Goal: Information Seeking & Learning: Learn about a topic

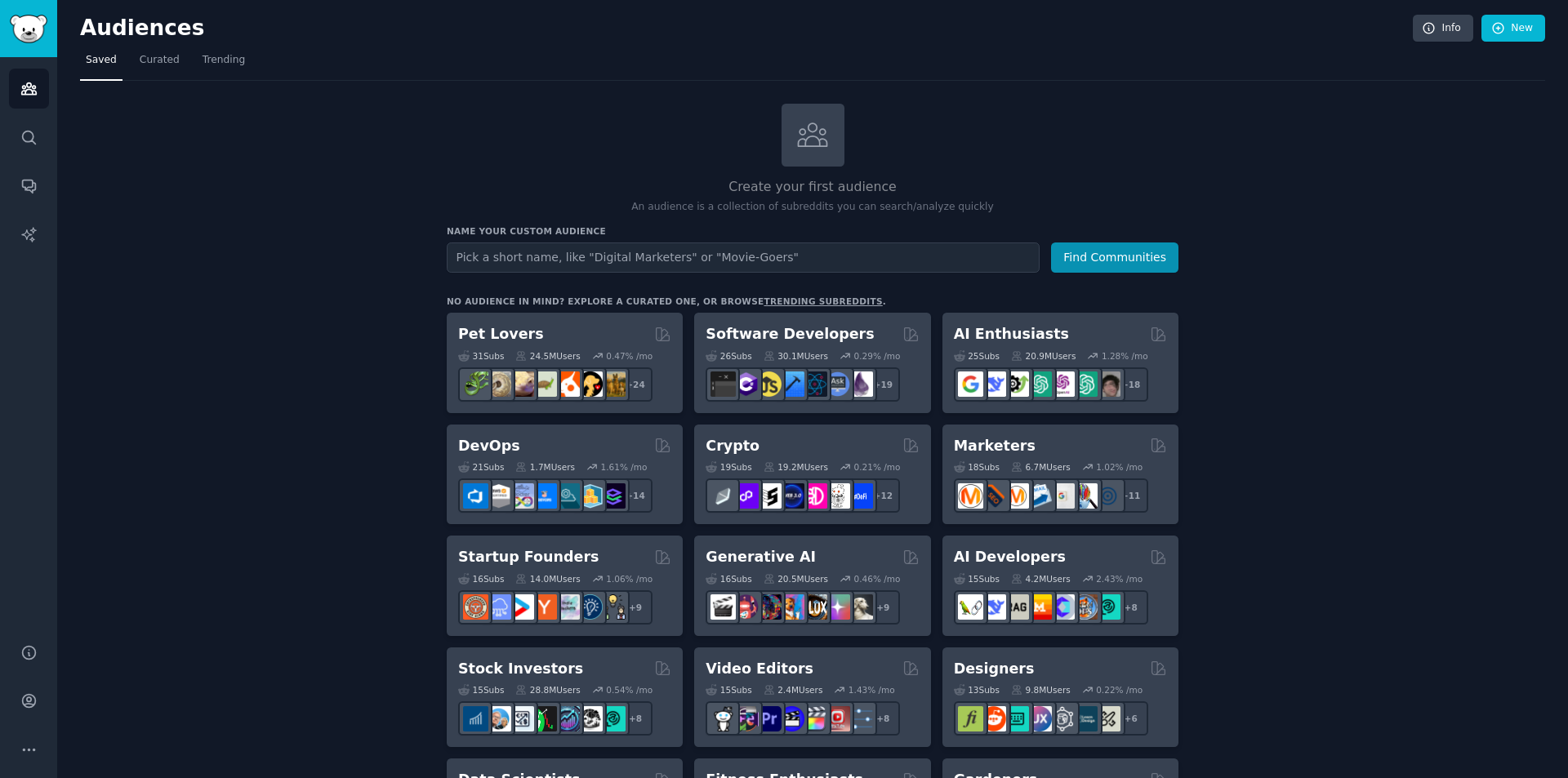
click at [835, 260] on input "text" at bounding box center [743, 257] width 593 height 30
click at [1103, 250] on button "Find Communities" at bounding box center [1115, 257] width 127 height 30
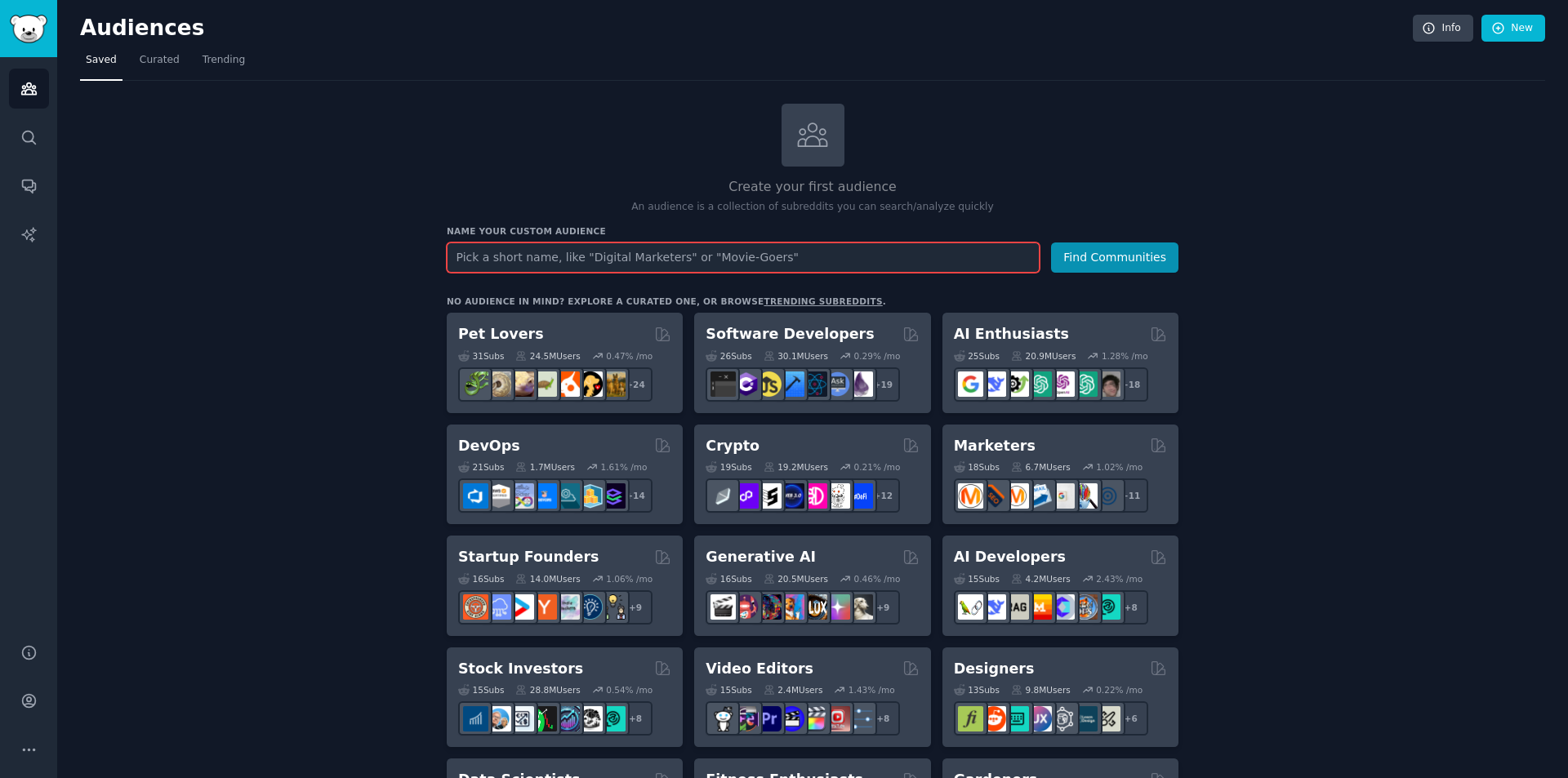
click at [674, 264] on input "text" at bounding box center [743, 257] width 593 height 30
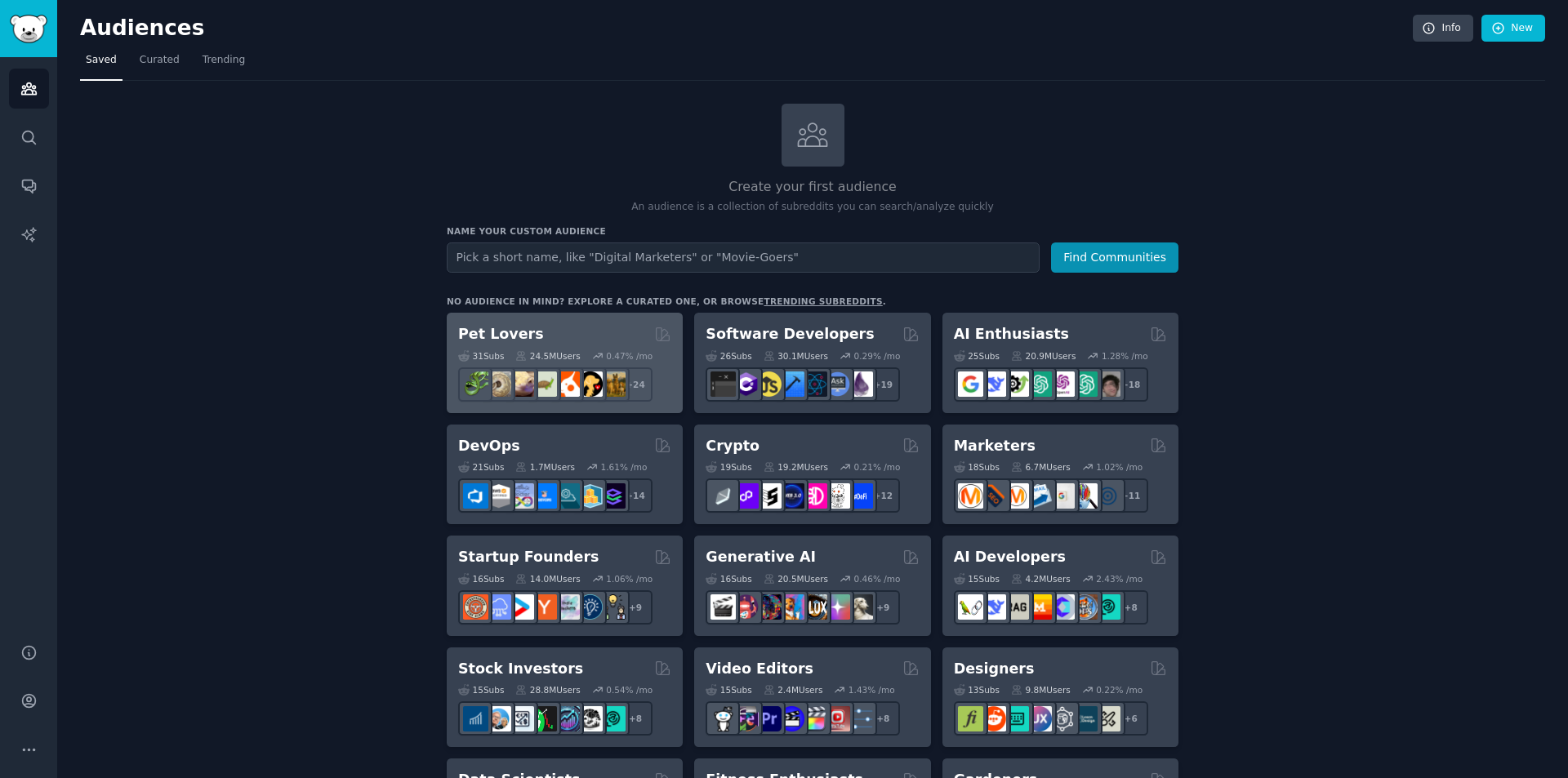
click at [584, 340] on div "Pet Lovers" at bounding box center [564, 334] width 213 height 21
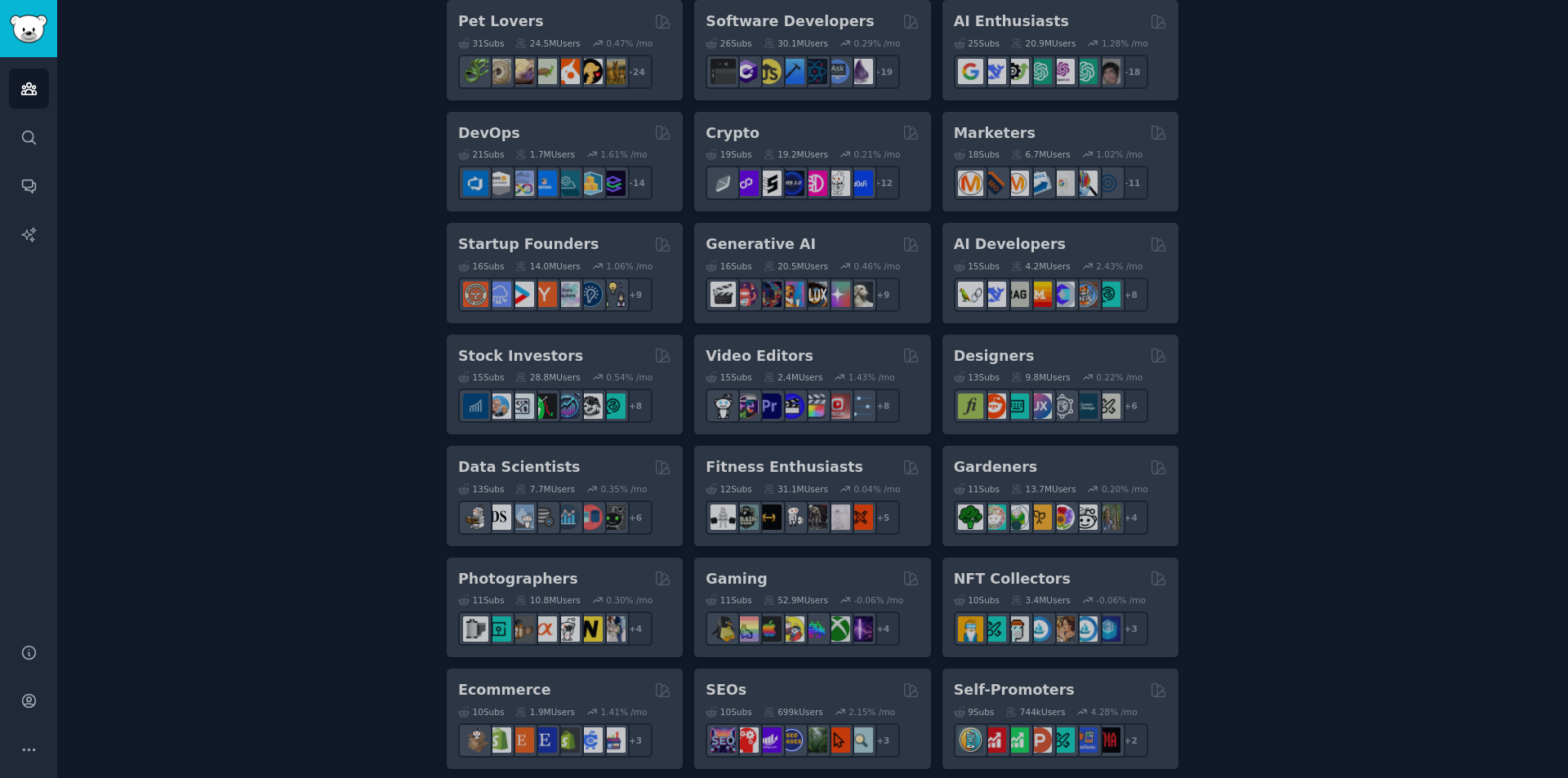
scroll to position [326, 0]
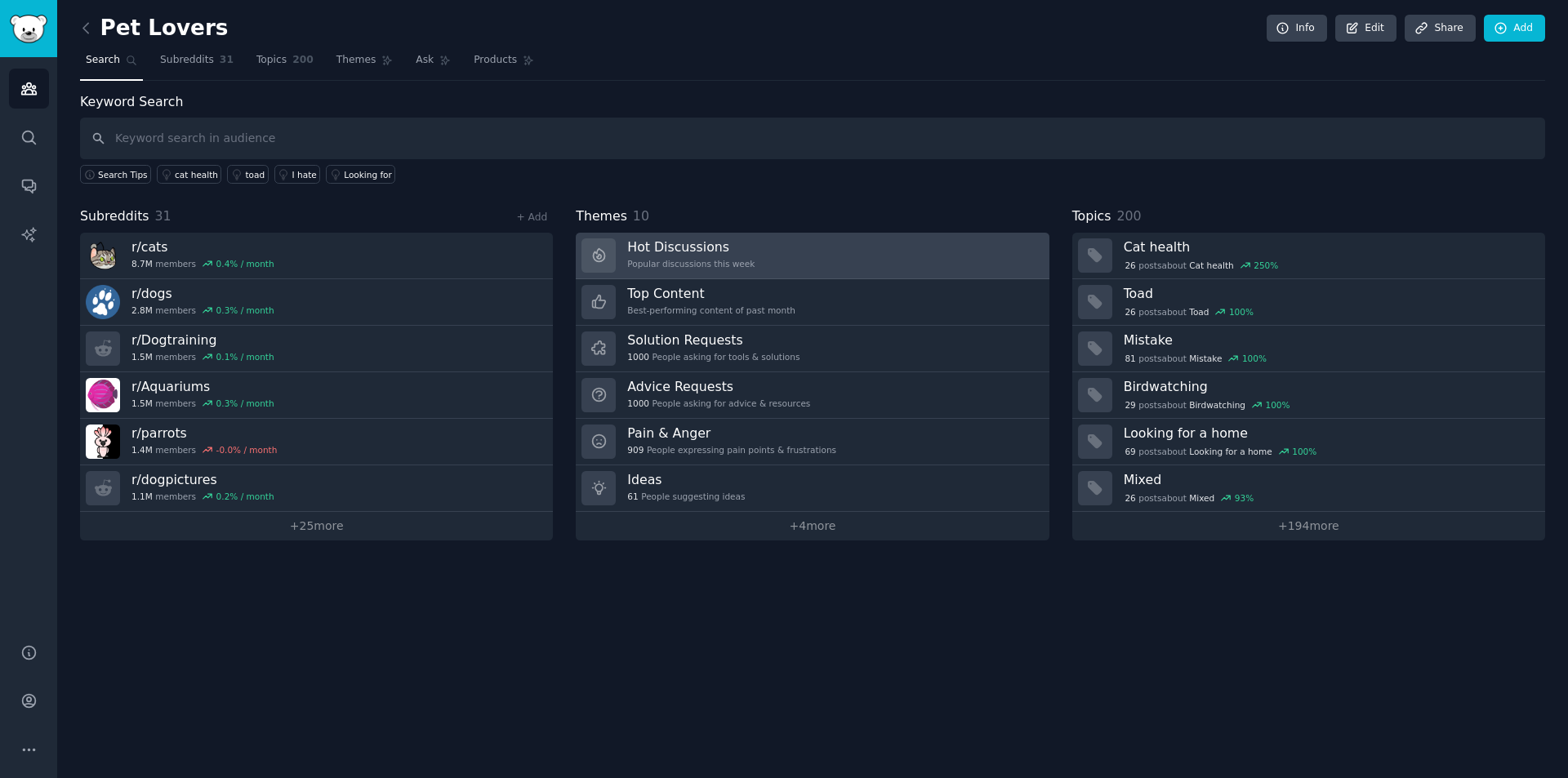
click at [731, 262] on div "Popular discussions this week" at bounding box center [691, 263] width 127 height 11
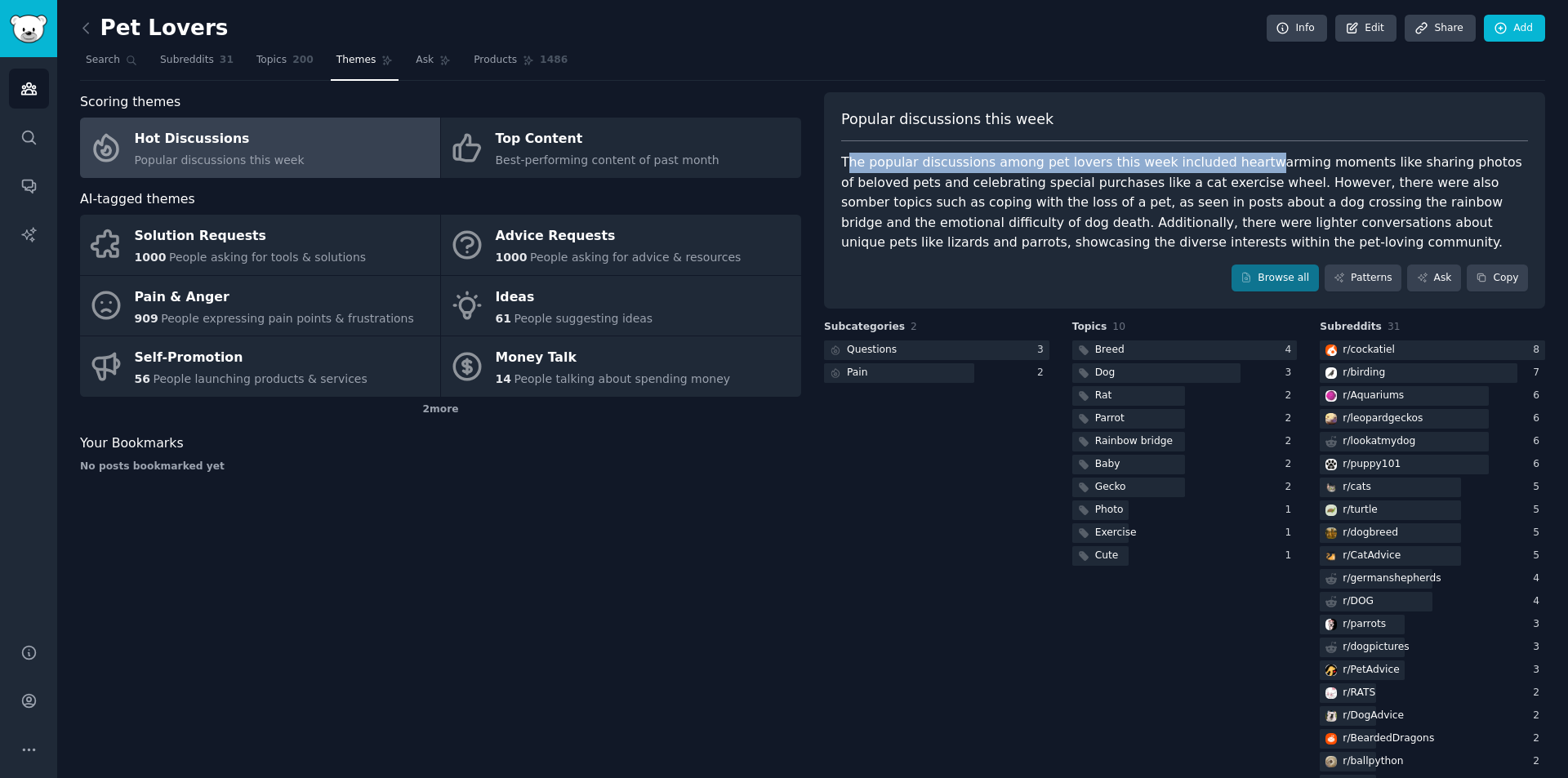
drag, startPoint x: 865, startPoint y: 162, endPoint x: 1259, endPoint y: 164, distance: 394.0
click at [1259, 164] on div "The popular discussions among pet lovers this week included heartwarming moment…" at bounding box center [1185, 203] width 687 height 100
click at [1267, 163] on div "The popular discussions among pet lovers this week included heartwarming moment…" at bounding box center [1185, 203] width 687 height 100
click at [1305, 155] on div "The popular discussions among pet lovers this week included heartwarming moment…" at bounding box center [1185, 203] width 687 height 100
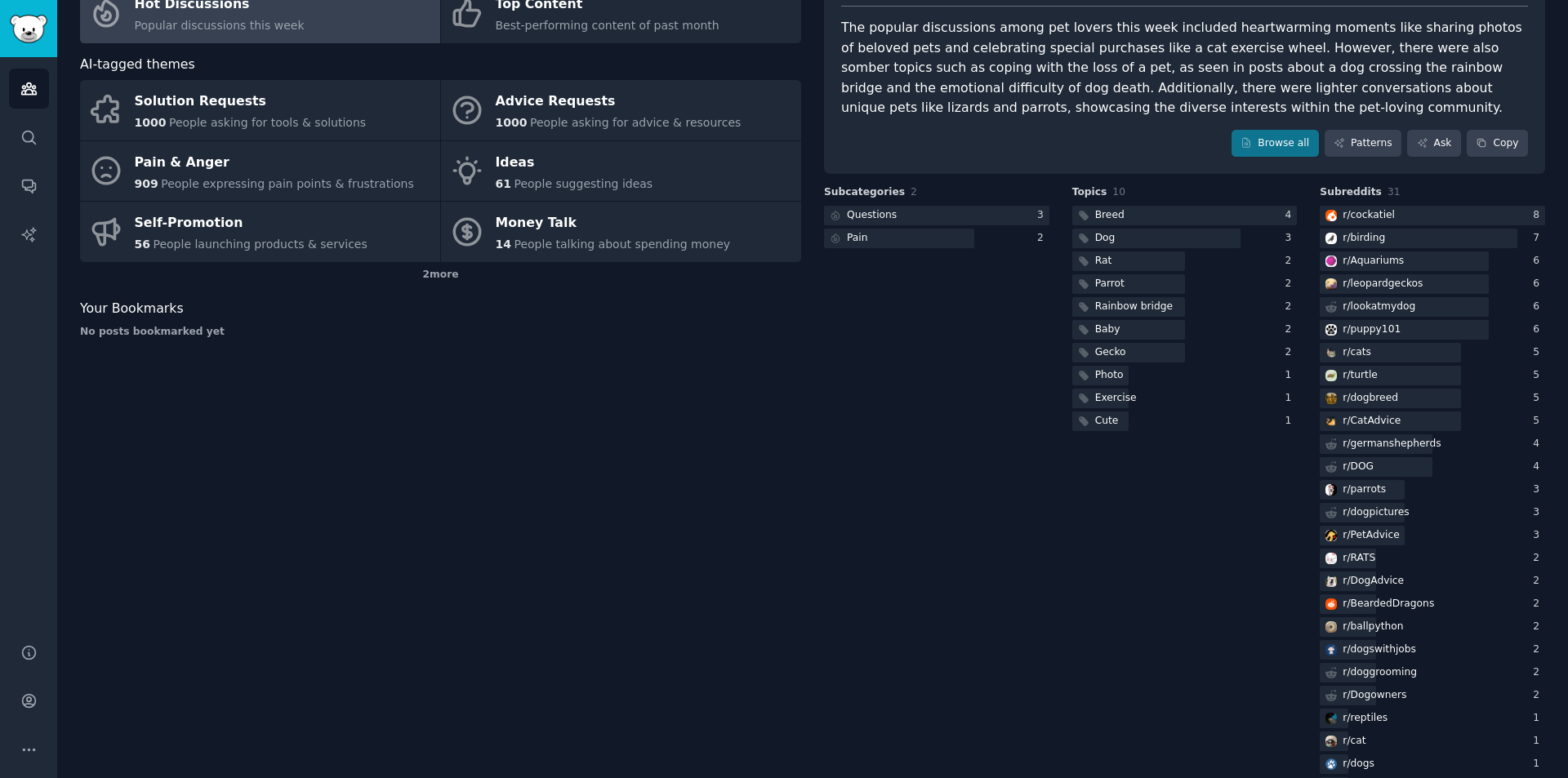
scroll to position [26, 0]
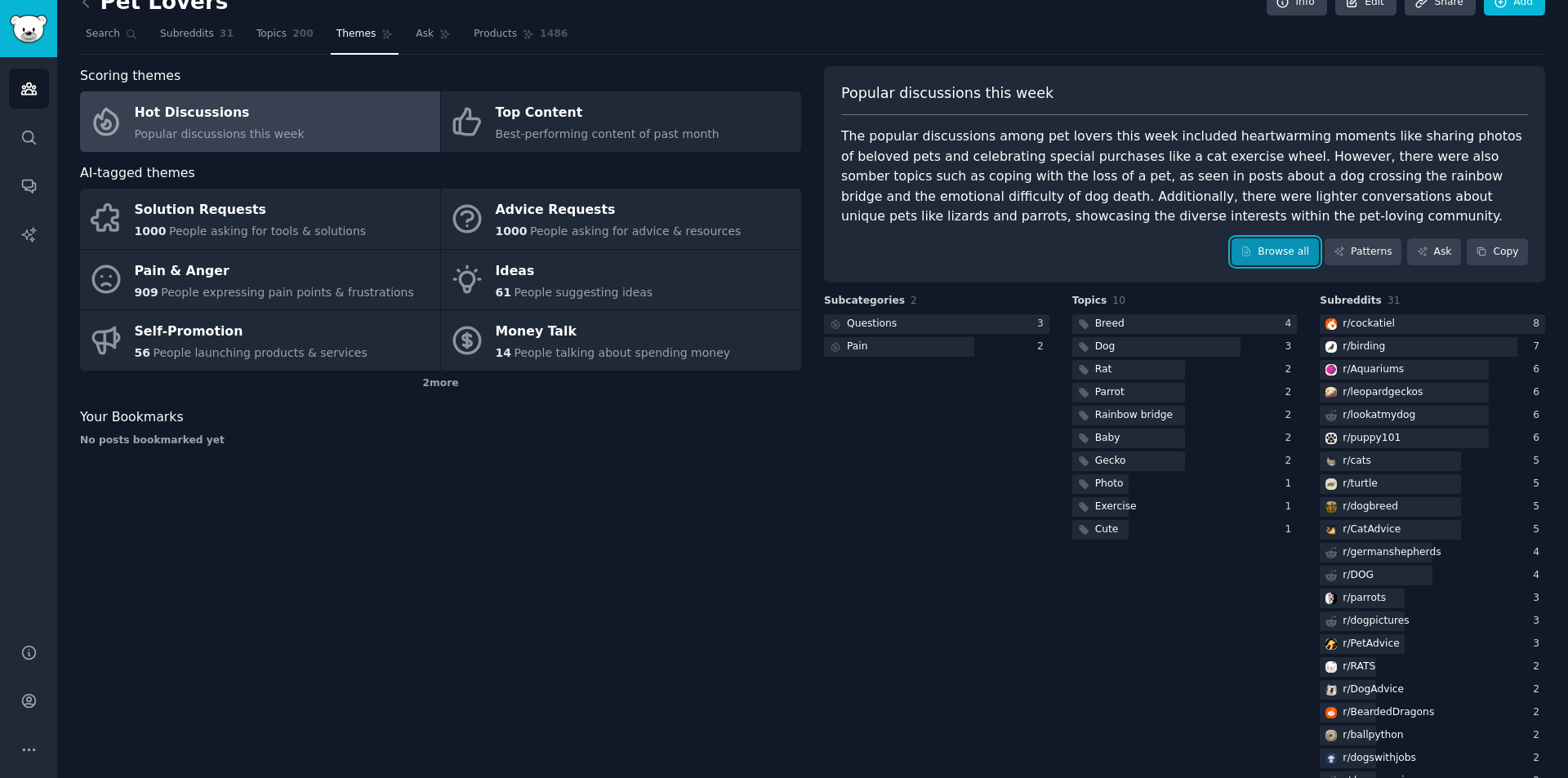
click at [1252, 250] on icon at bounding box center [1246, 251] width 11 height 11
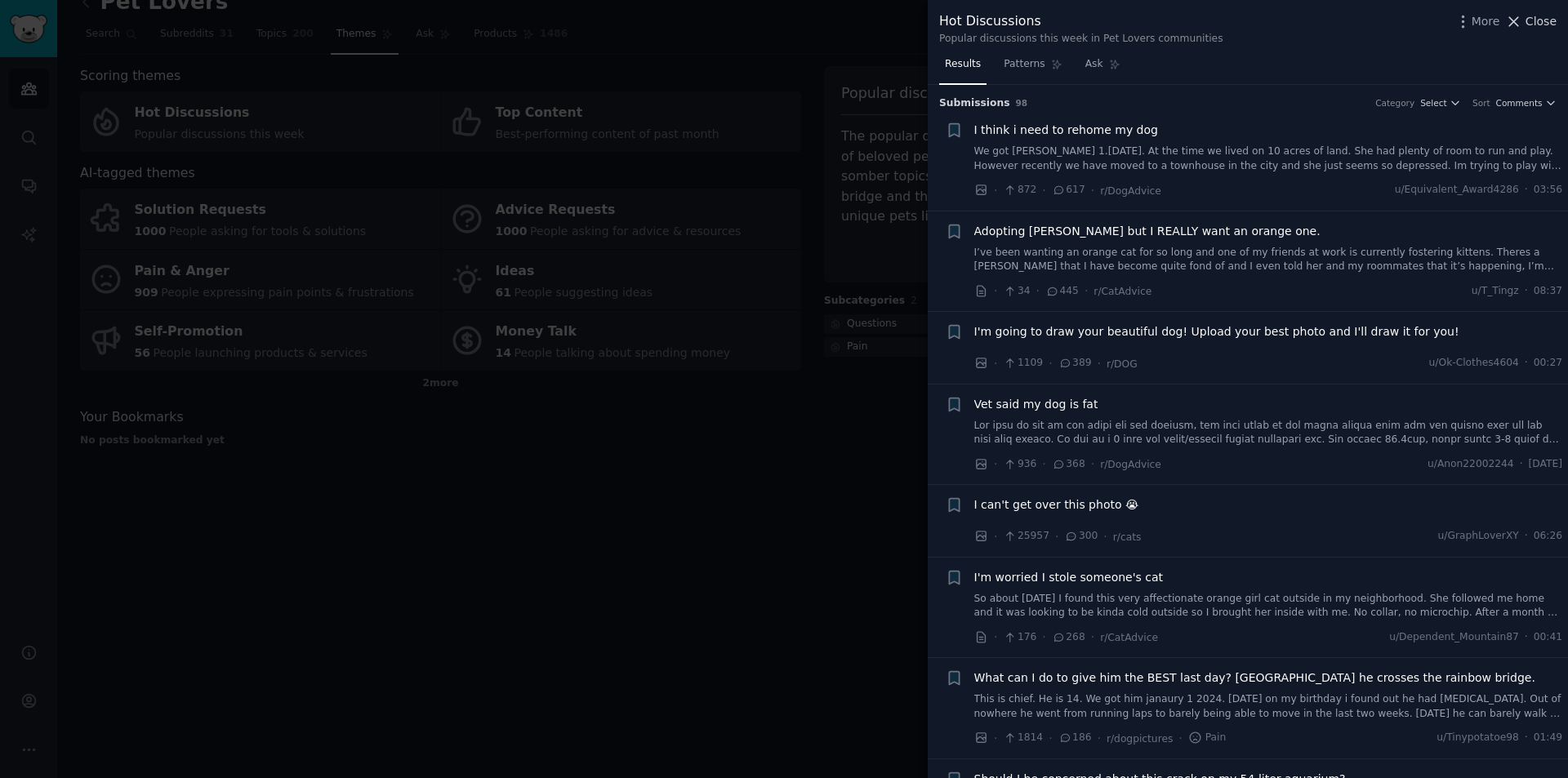
click at [1528, 27] on span "Close" at bounding box center [1541, 21] width 31 height 17
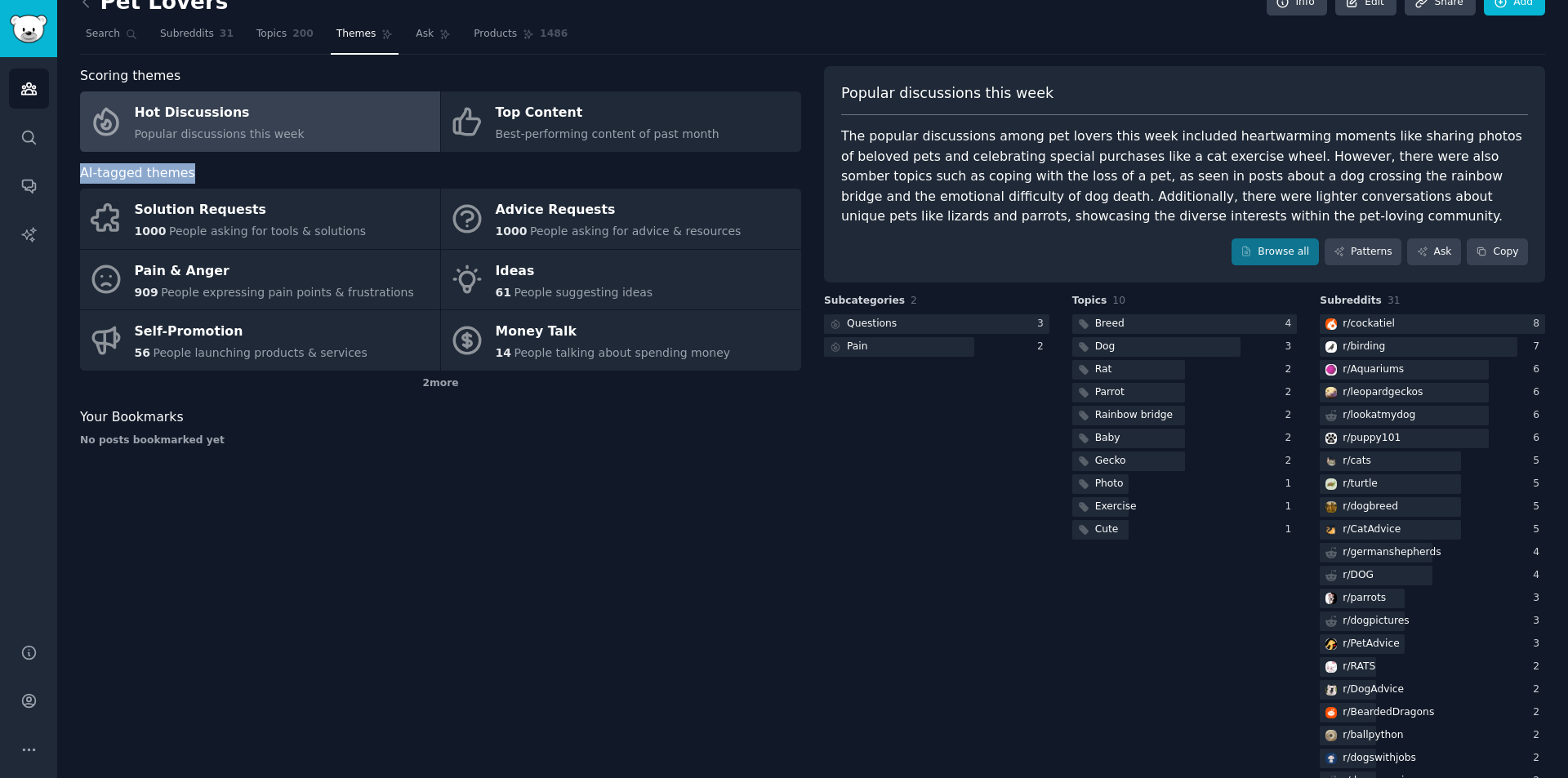
drag, startPoint x: 206, startPoint y: 171, endPoint x: 79, endPoint y: 175, distance: 127.1
click at [79, 175] on div "Pet Lovers Info Edit Share Add Search Subreddits 31 Topics 200 Themes Ask Produ…" at bounding box center [813, 499] width 1511 height 1049
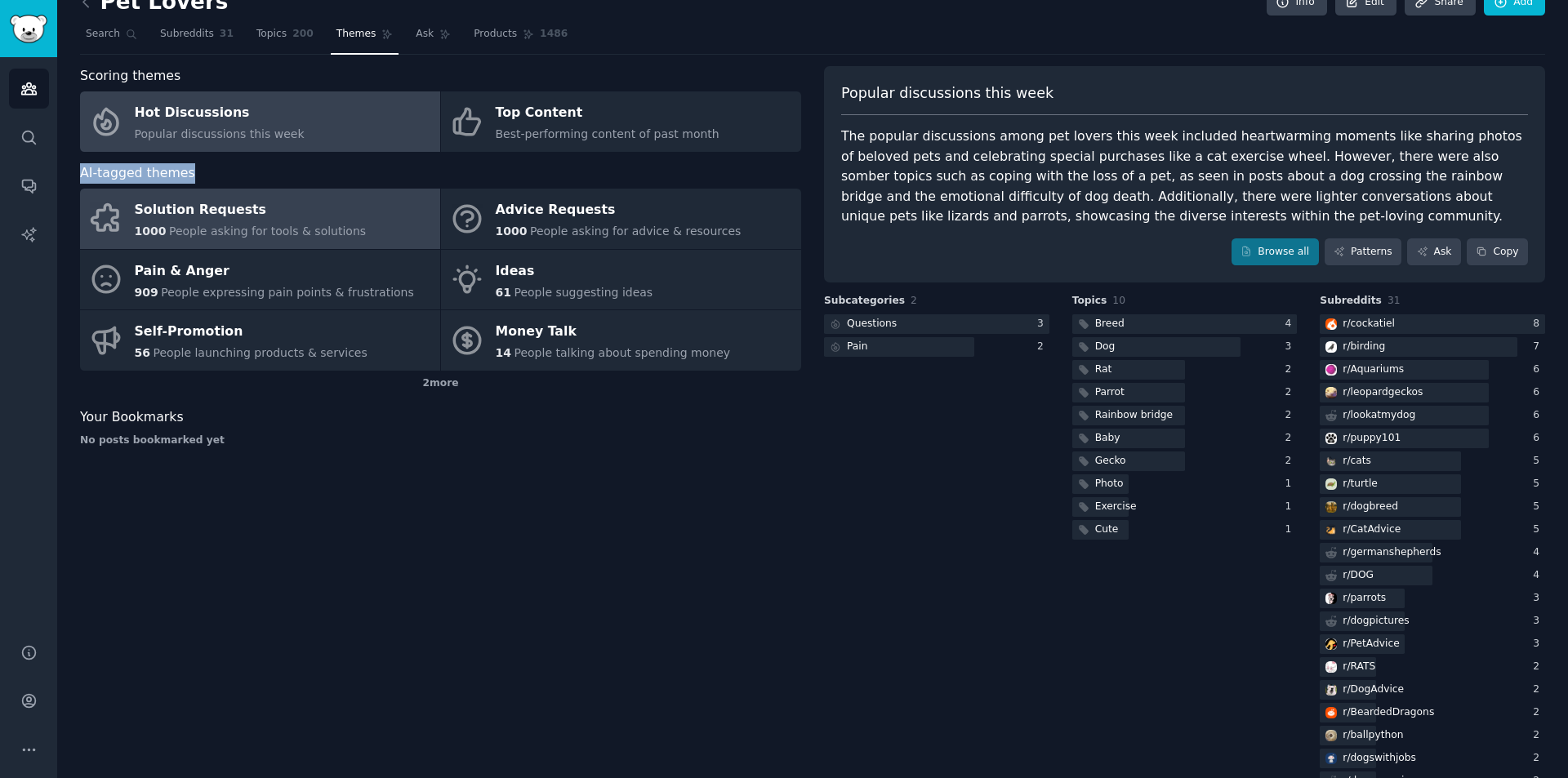
click at [259, 225] on span "People asking for tools & solutions" at bounding box center [267, 230] width 197 height 13
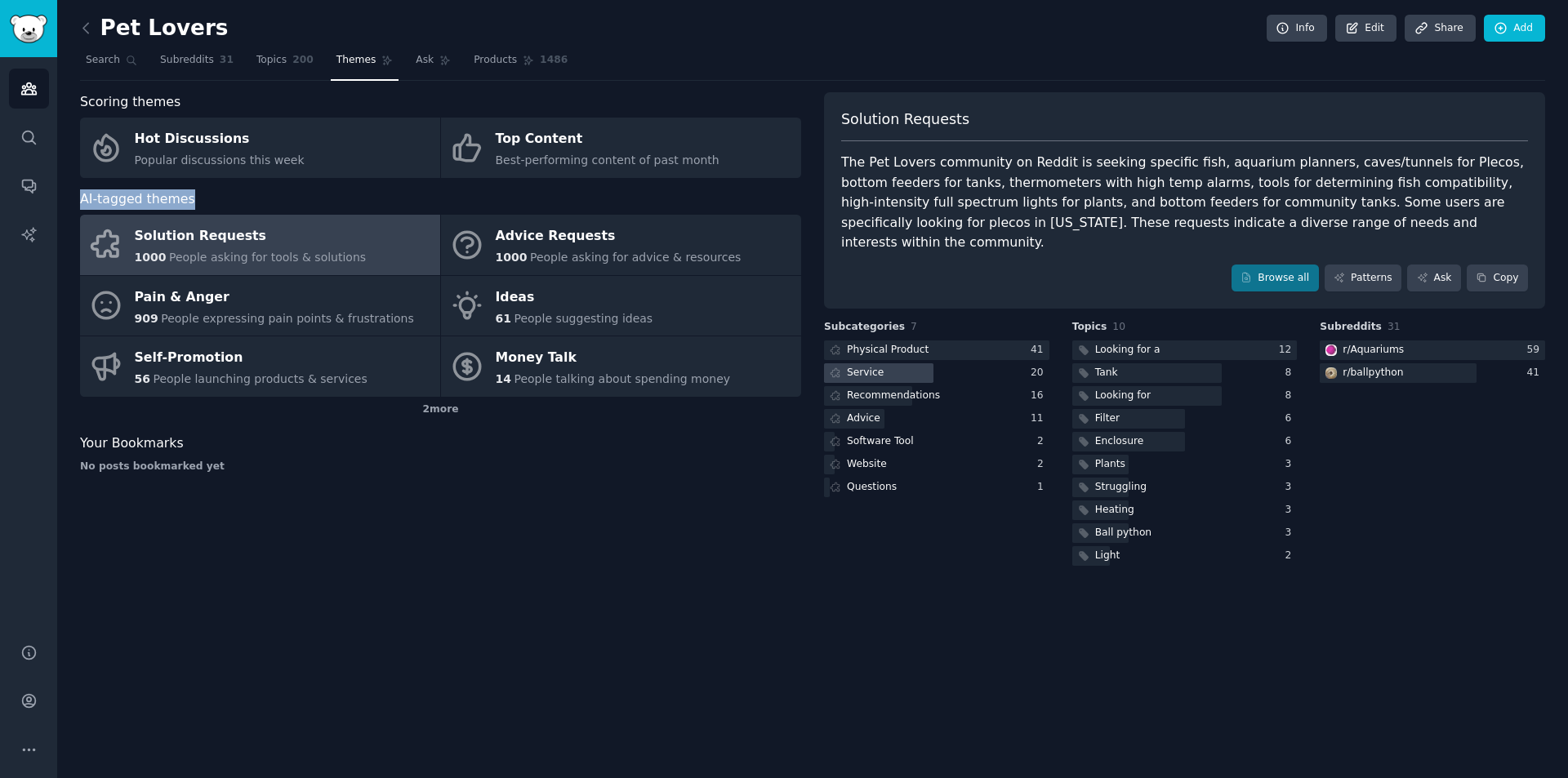
click at [877, 379] on div "Service" at bounding box center [865, 373] width 37 height 15
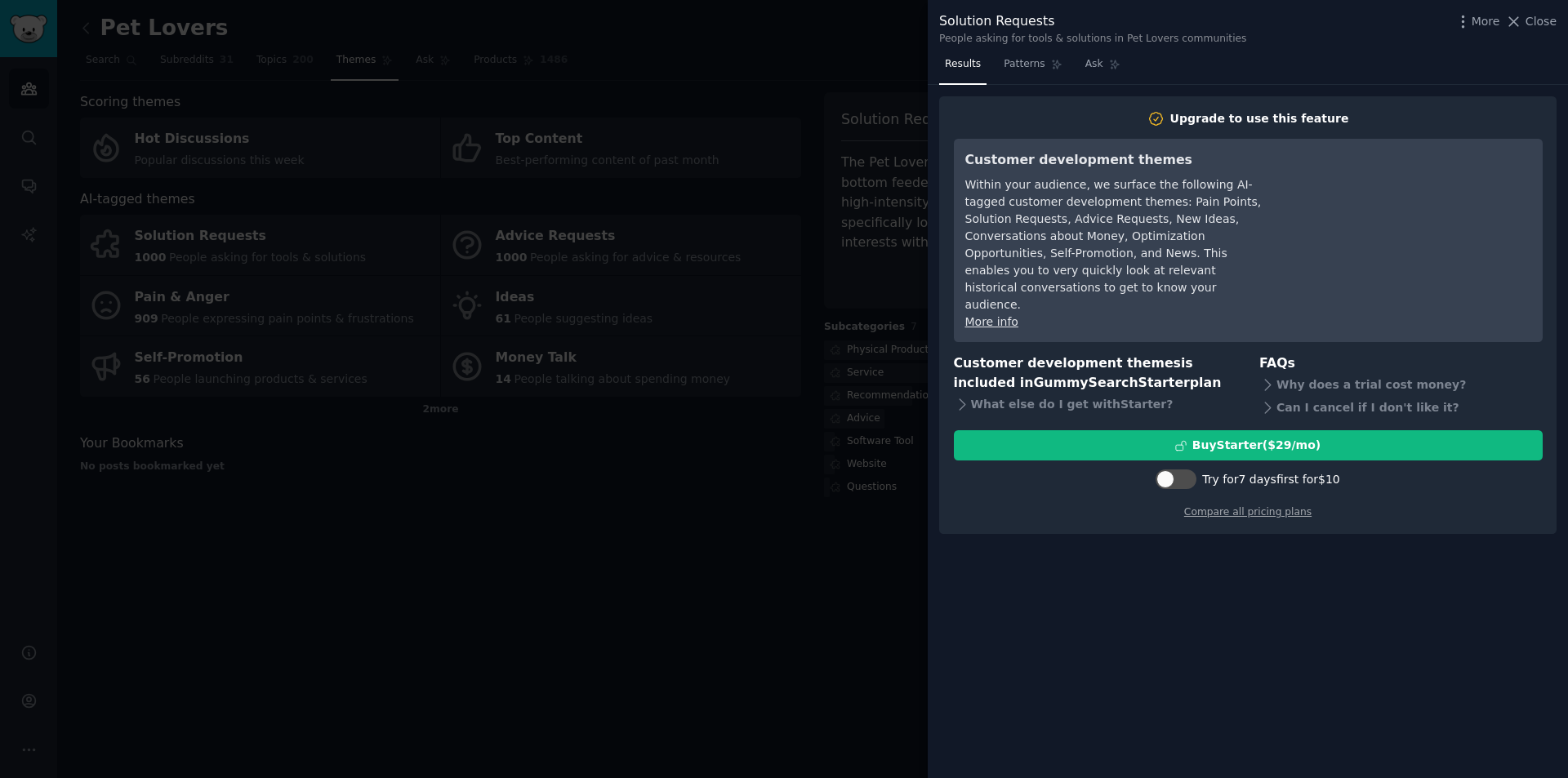
click at [894, 245] on div at bounding box center [784, 389] width 1568 height 778
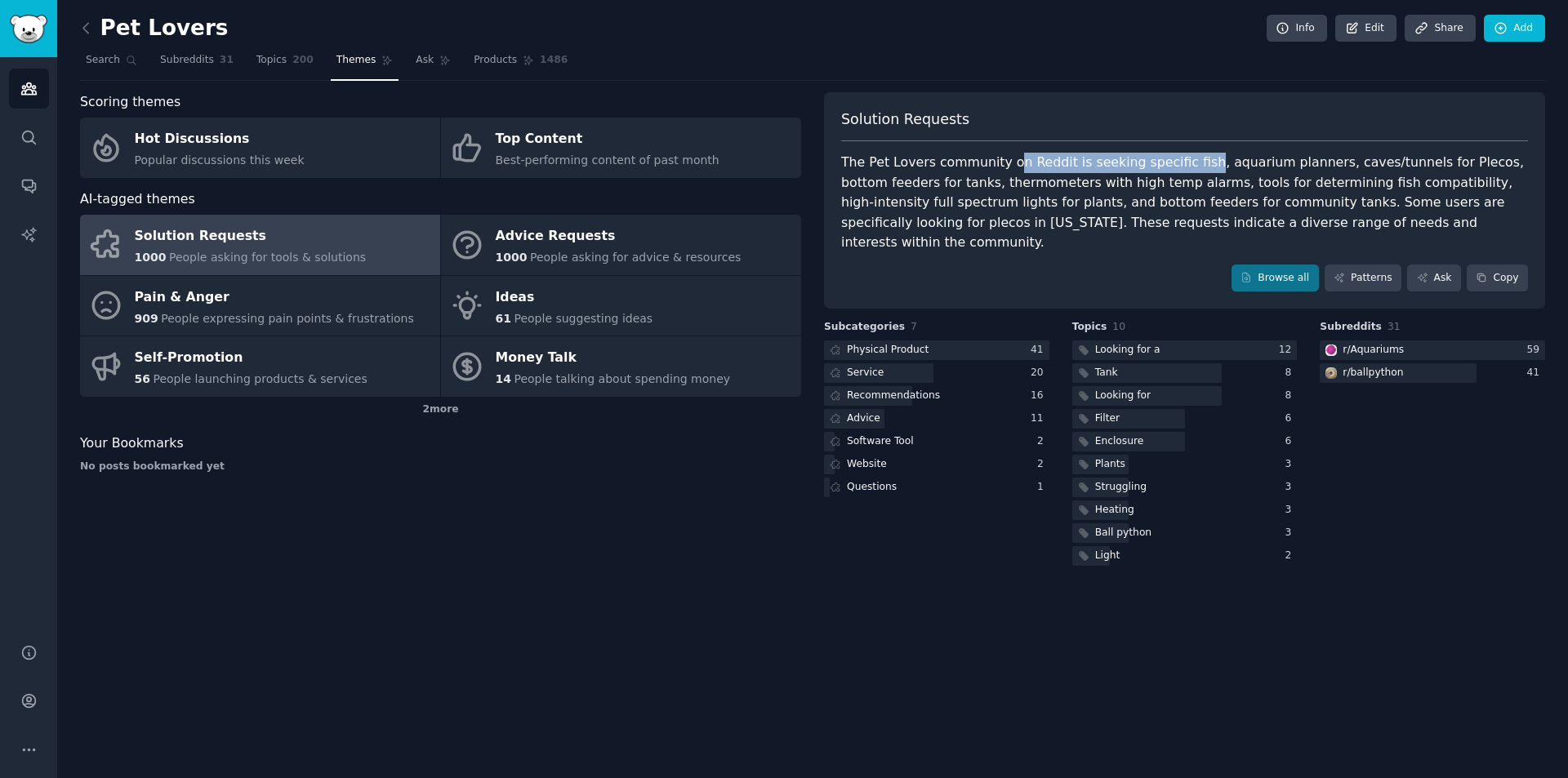
drag, startPoint x: 1016, startPoint y: 165, endPoint x: 1206, endPoint y: 159, distance: 190.1
click at [1206, 159] on div "The Pet Lovers community on Reddit is seeking specific fish, aquarium planners,…" at bounding box center [1185, 203] width 687 height 100
click at [1192, 165] on div "The Pet Lovers community on Reddit is seeking specific fish, aquarium planners,…" at bounding box center [1185, 203] width 687 height 100
drag, startPoint x: 1498, startPoint y: 160, endPoint x: 842, endPoint y: 157, distance: 656.0
click at [842, 157] on div "The Pet Lovers community on Reddit is seeking specific fish, aquarium planners,…" at bounding box center [1185, 203] width 687 height 100
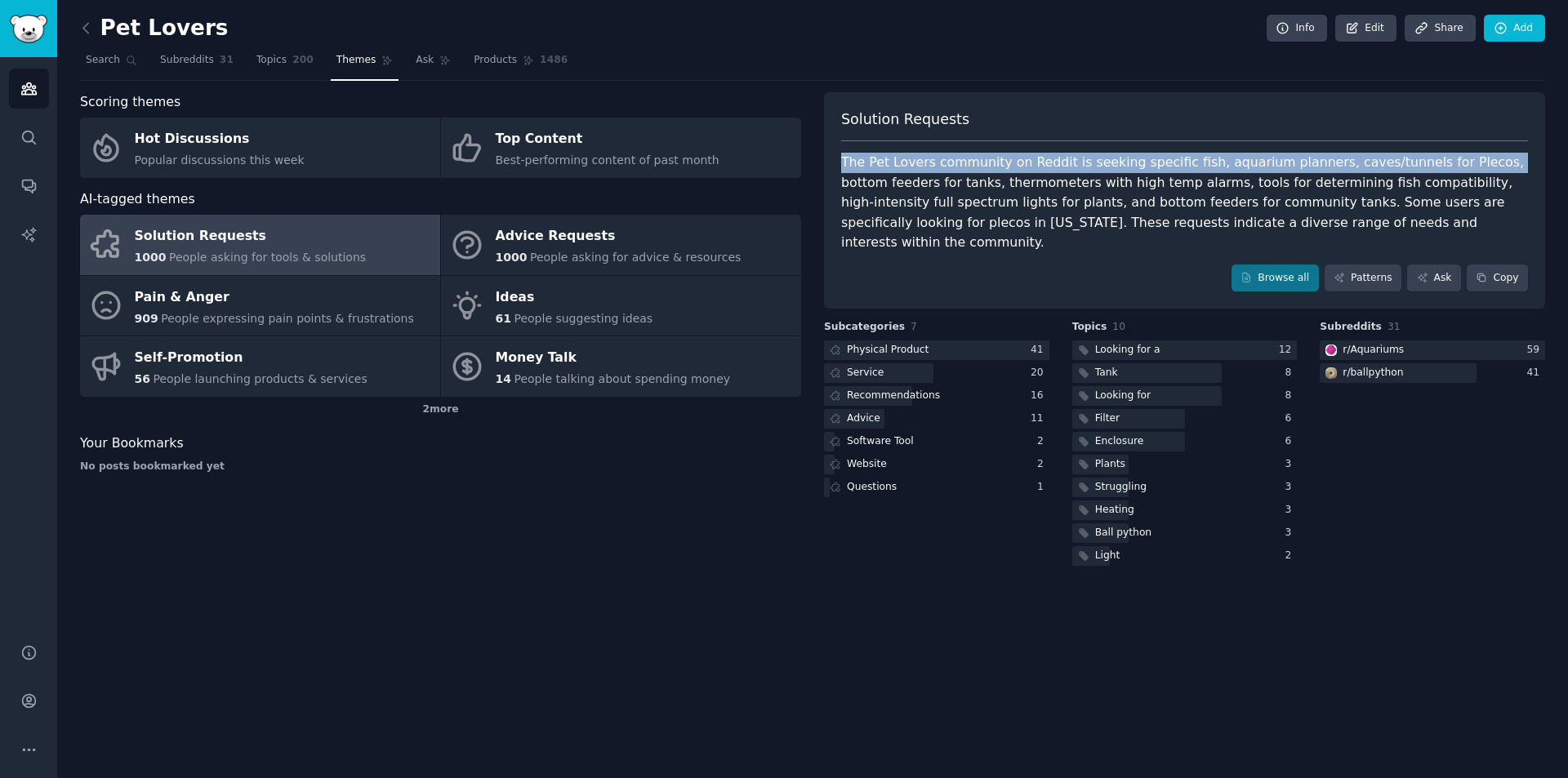
drag, startPoint x: 842, startPoint y: 157, endPoint x: 1524, endPoint y: 151, distance: 682.0
click at [1524, 151] on div "Solution Requests The Pet Lovers community on Reddit is seeking specific fish, …" at bounding box center [1184, 200] width 721 height 217
click at [1295, 207] on div "The Pet Lovers community on Reddit is seeking specific fish, aquarium planners,…" at bounding box center [1185, 203] width 687 height 100
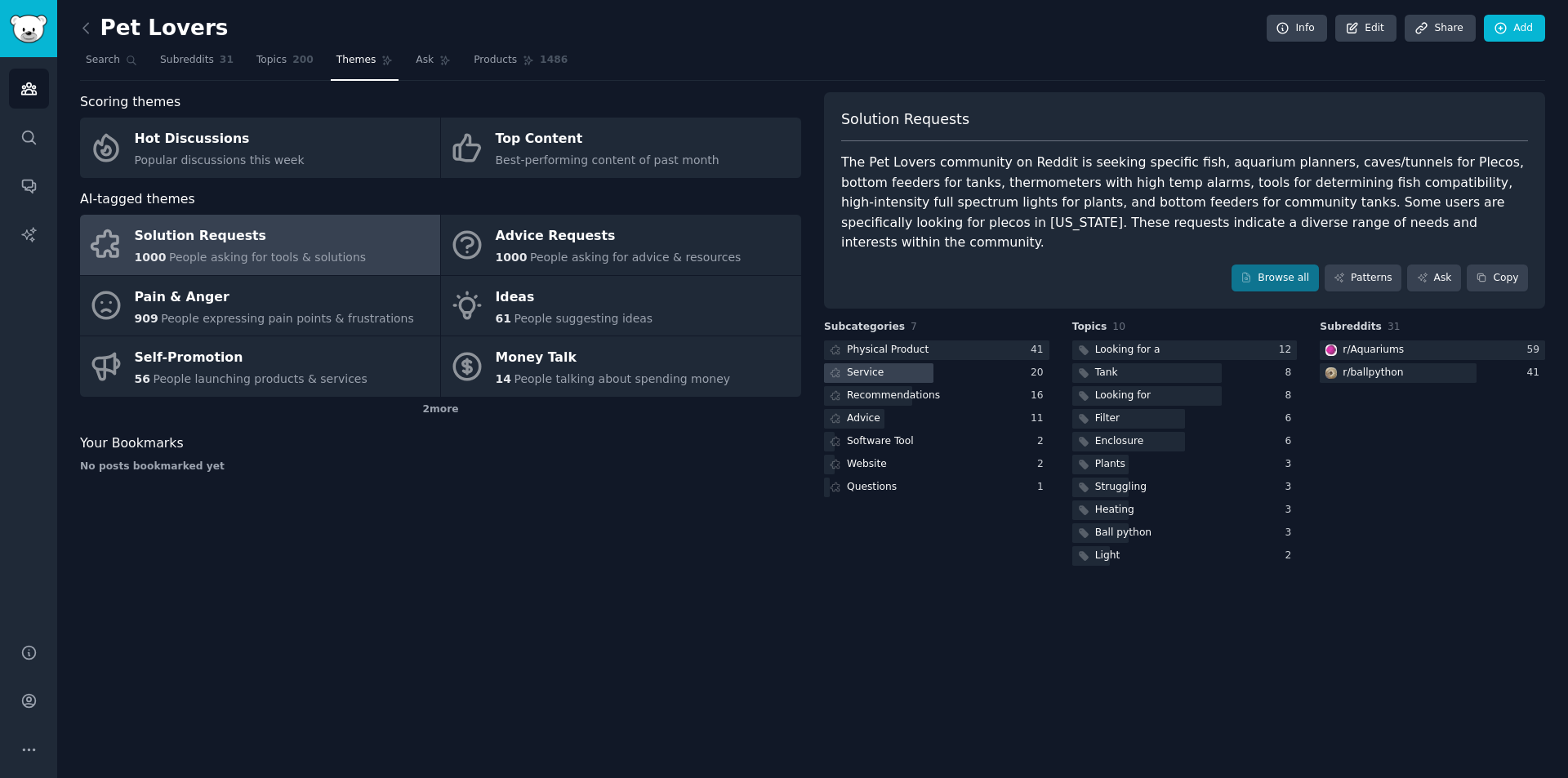
click at [904, 376] on div at bounding box center [878, 374] width 109 height 21
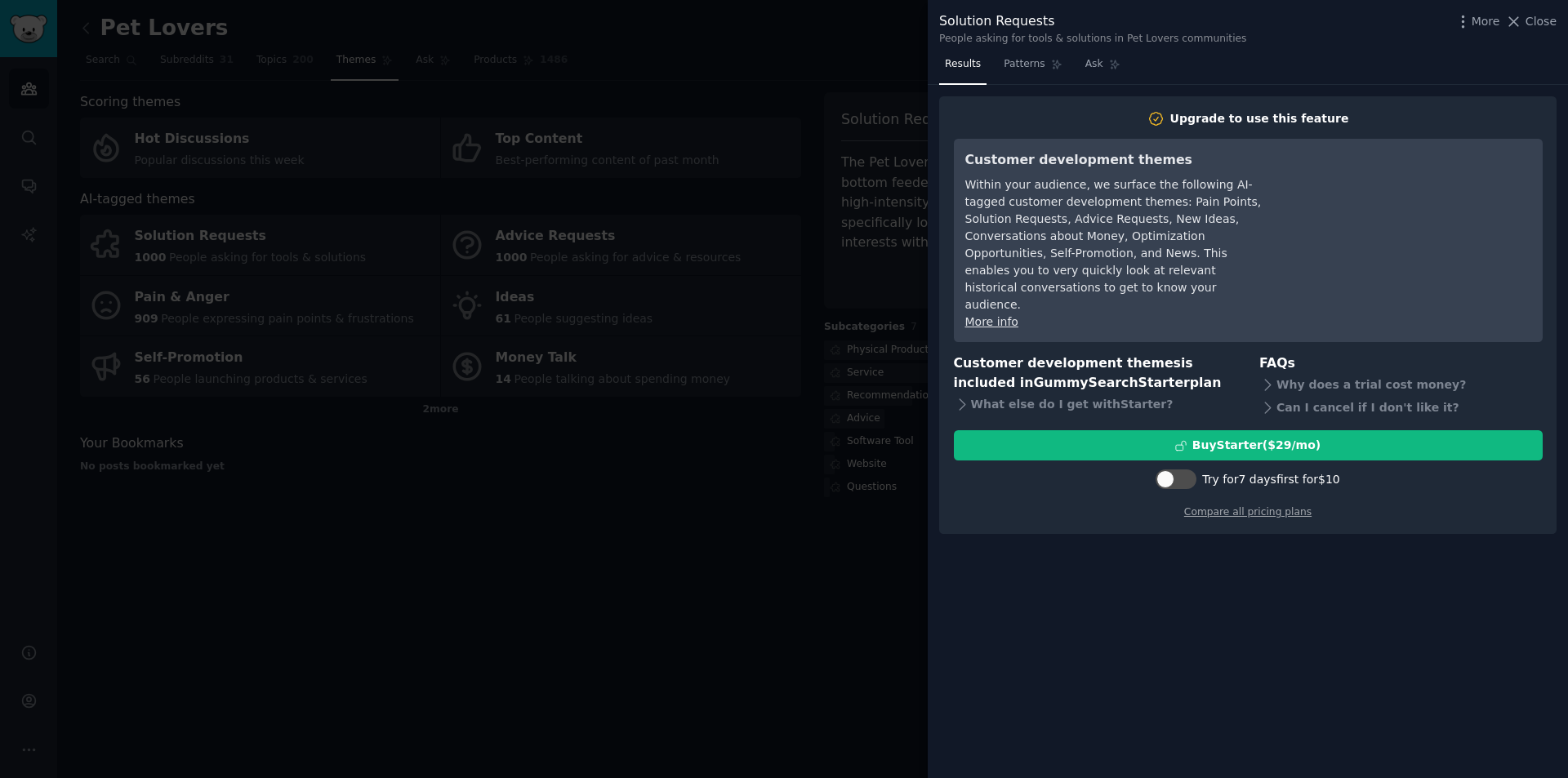
click at [839, 439] on div at bounding box center [784, 389] width 1568 height 778
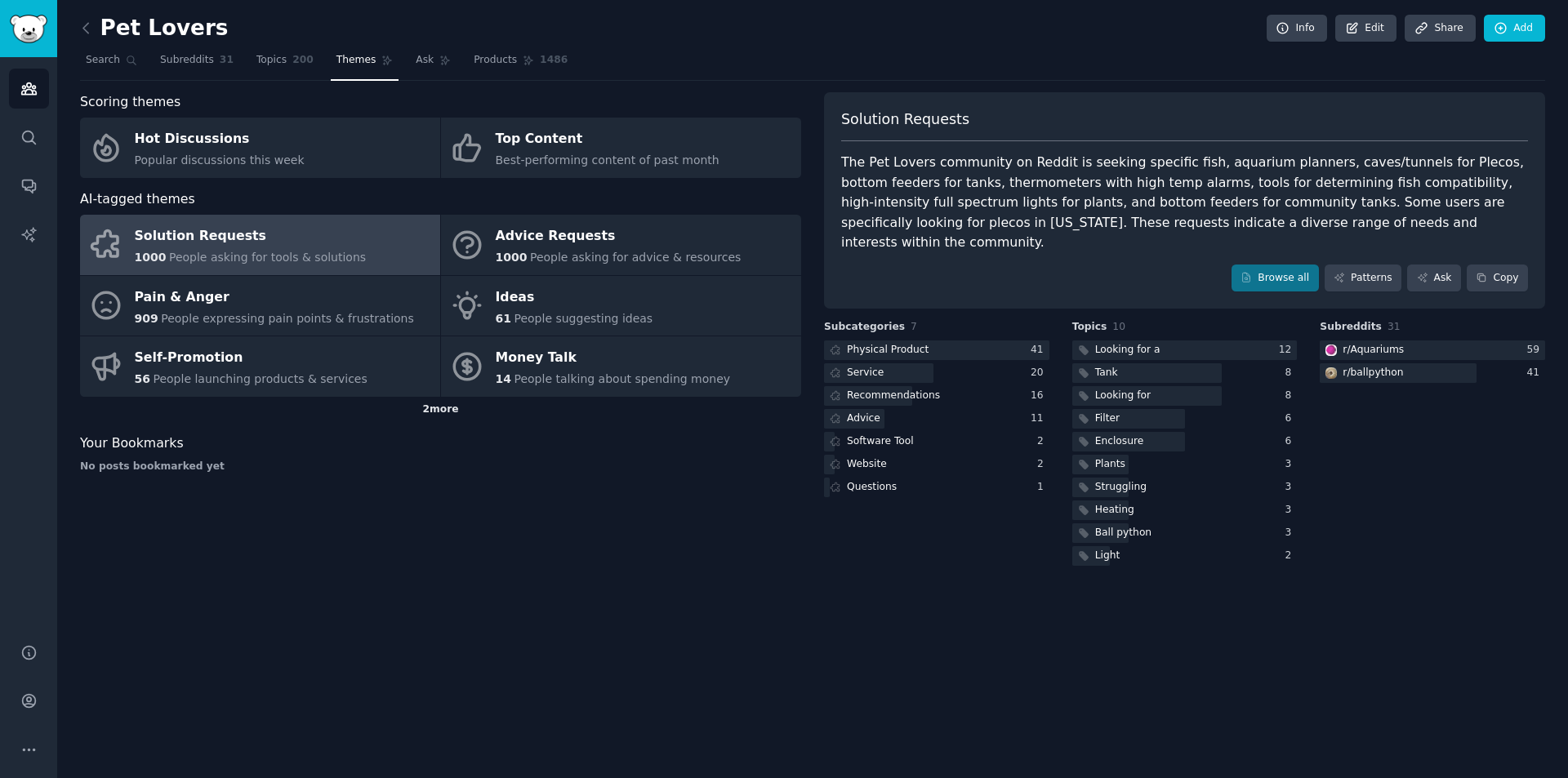
click at [455, 409] on div "2 more" at bounding box center [440, 410] width 721 height 26
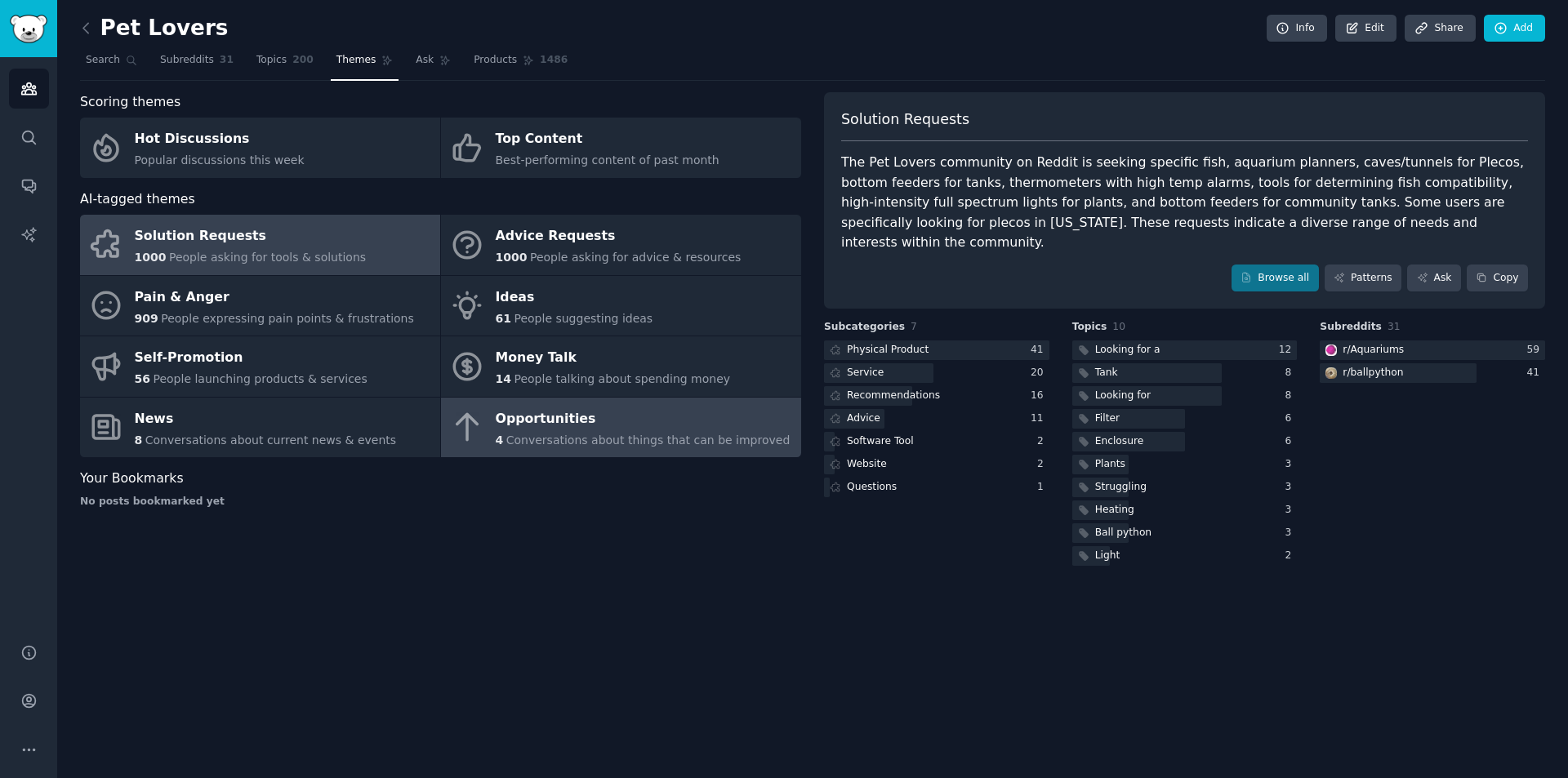
click at [582, 428] on div "Opportunities" at bounding box center [643, 418] width 295 height 26
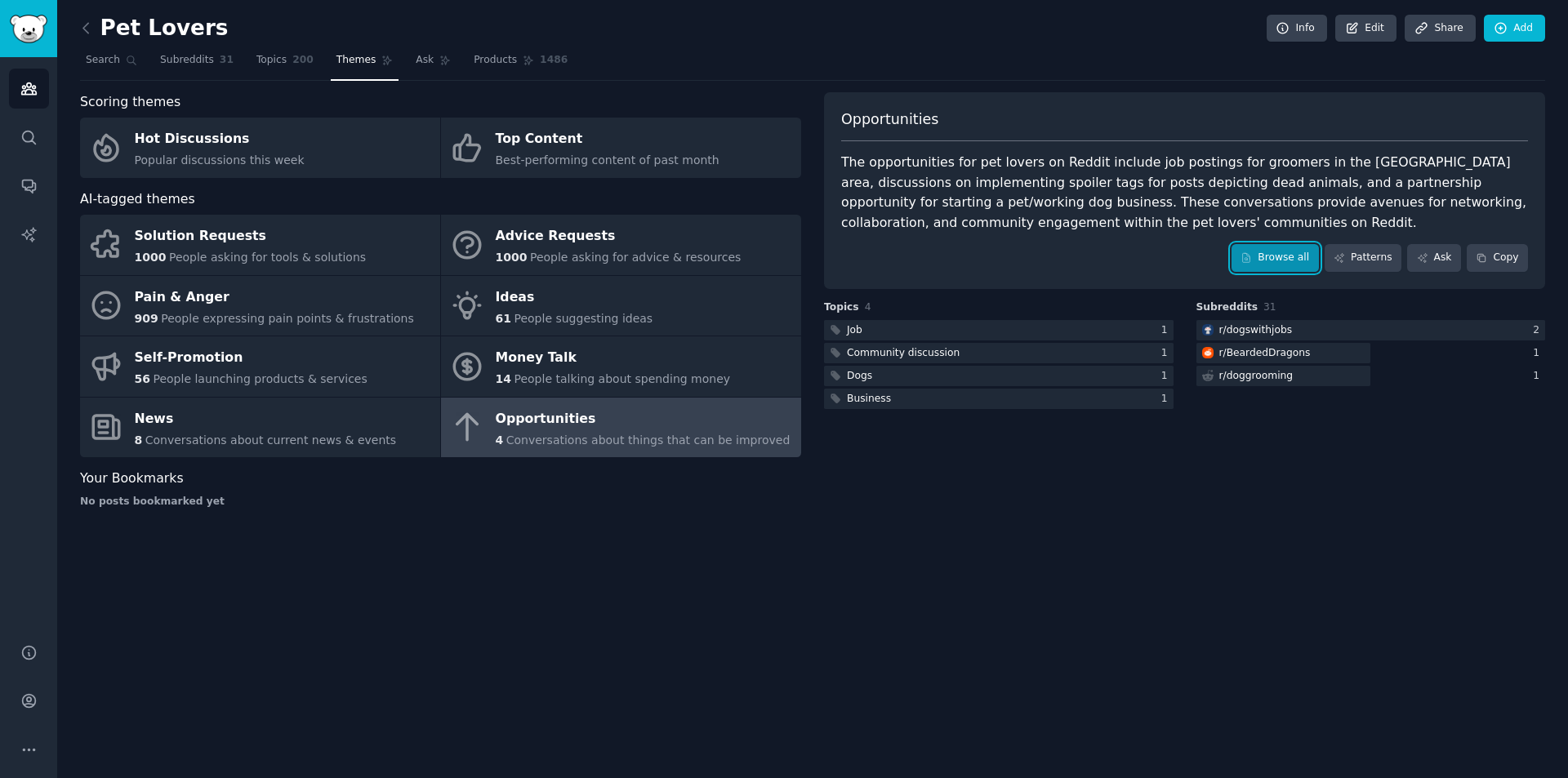
click at [1273, 262] on link "Browse all" at bounding box center [1276, 258] width 88 height 27
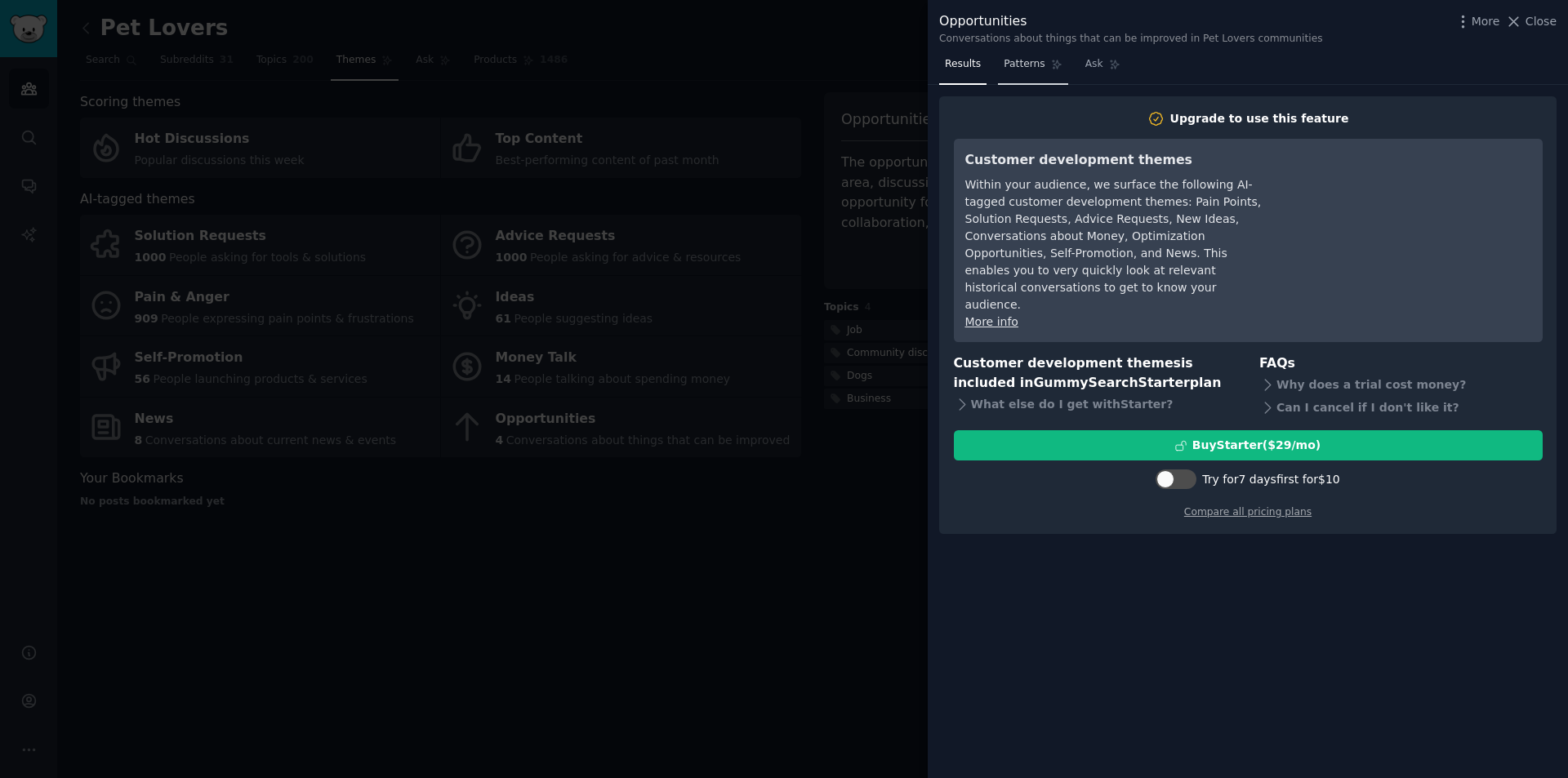
click at [1044, 77] on link "Patterns" at bounding box center [1033, 68] width 70 height 33
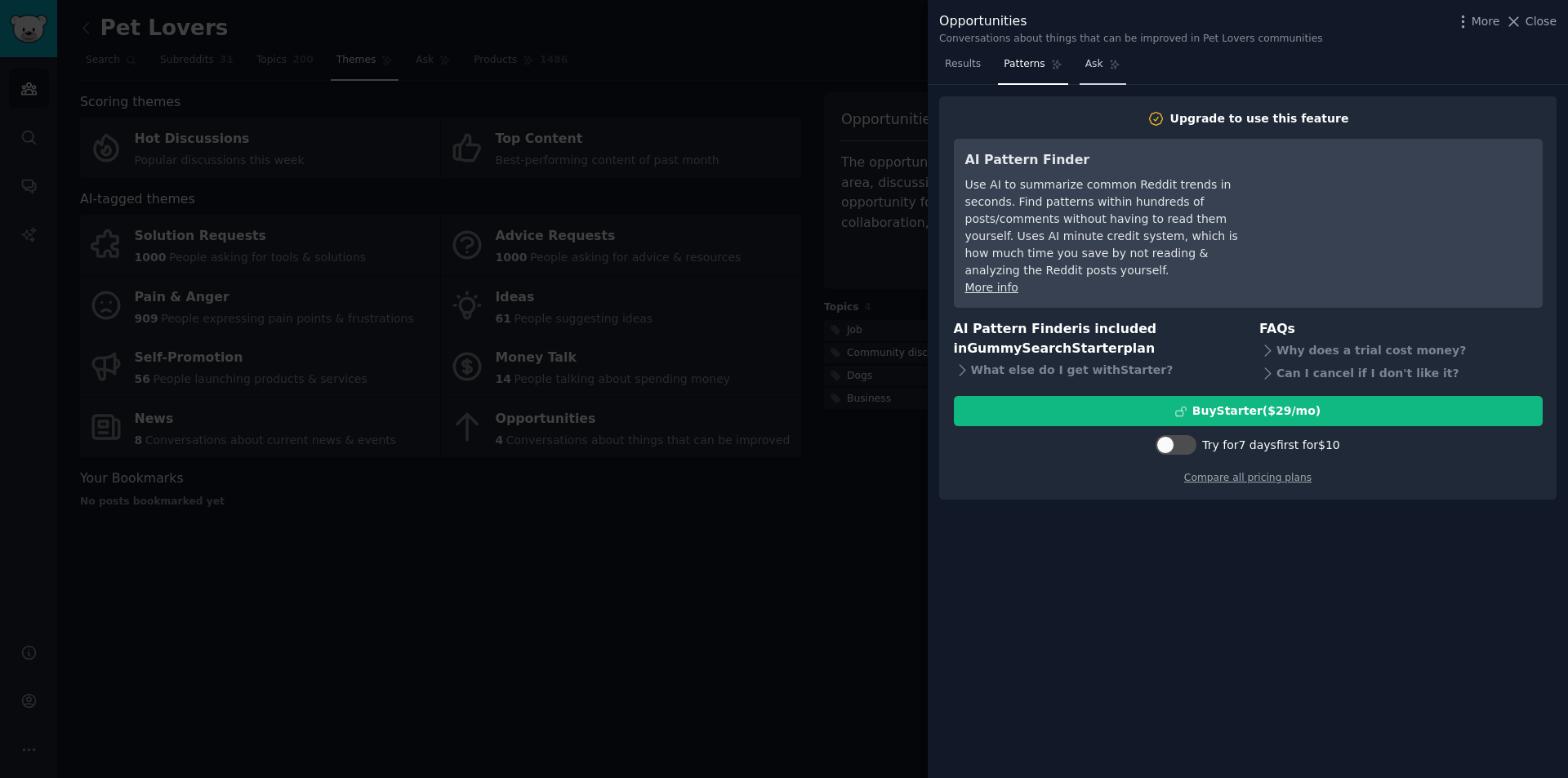
click at [1112, 65] on icon at bounding box center [1114, 64] width 9 height 9
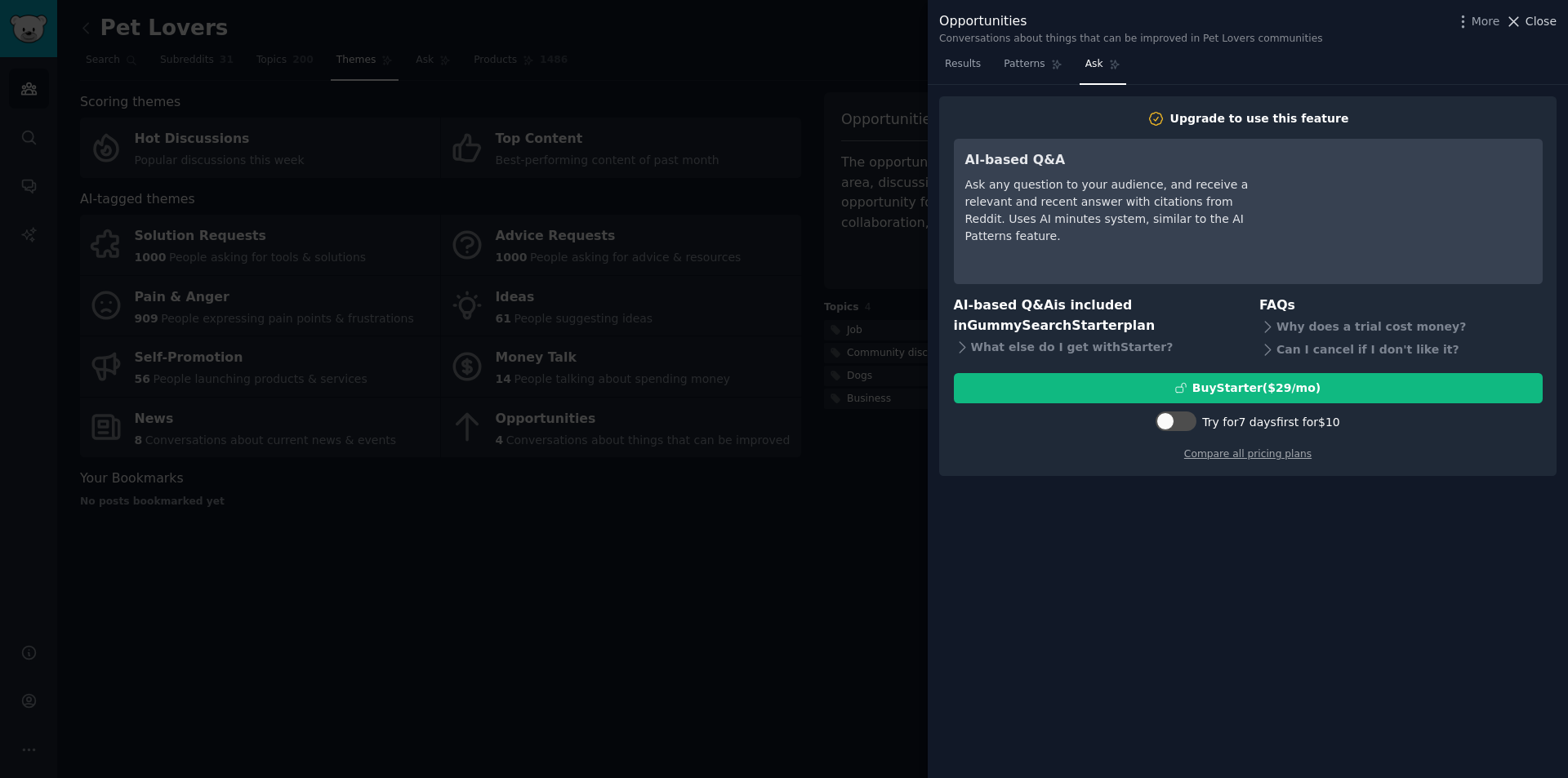
click at [1521, 25] on icon at bounding box center [1514, 21] width 17 height 17
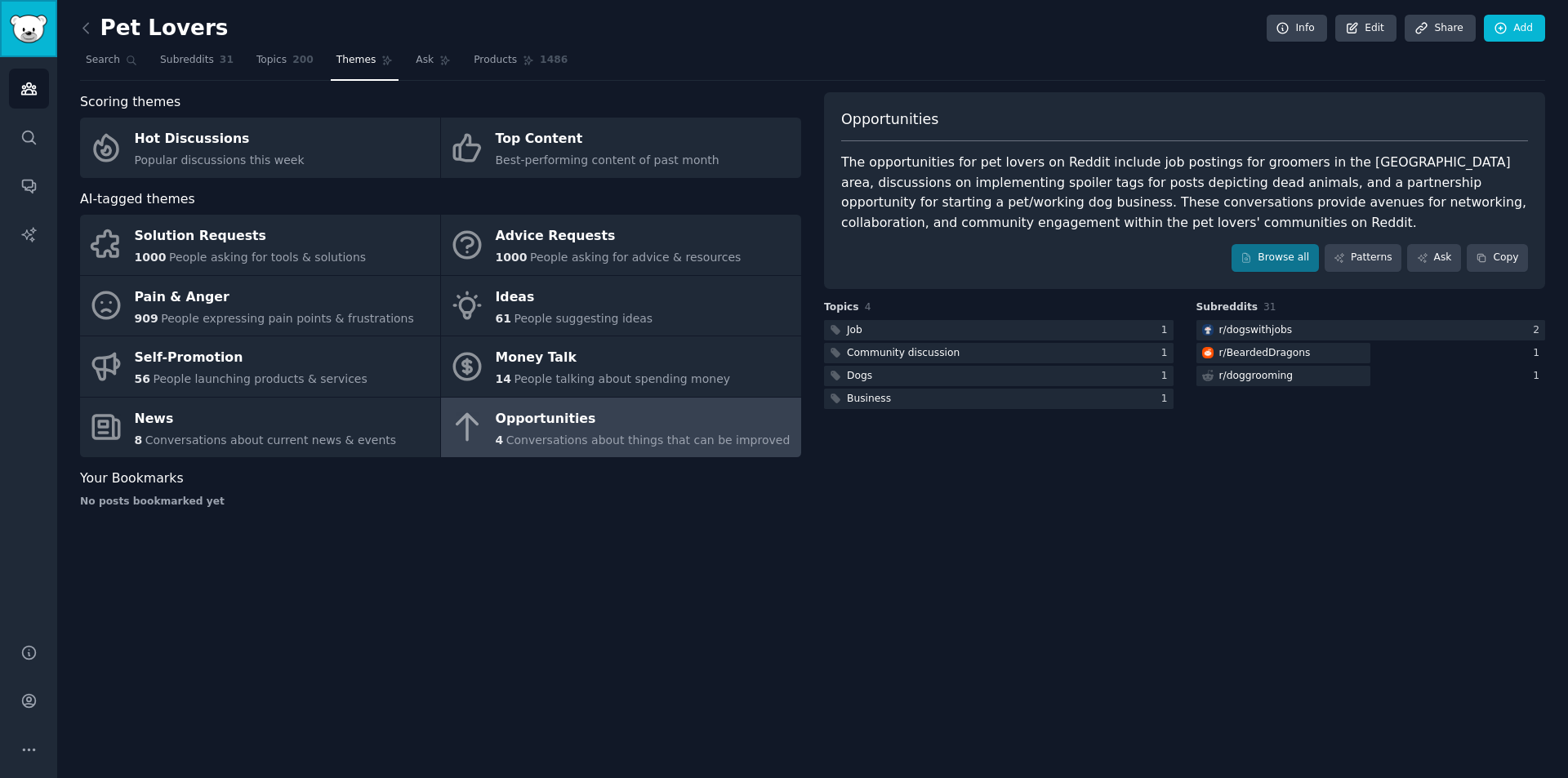
click at [50, 31] on link "Sidebar" at bounding box center [28, 28] width 58 height 58
